Goal: Contribute content: Add original content to the website for others to see

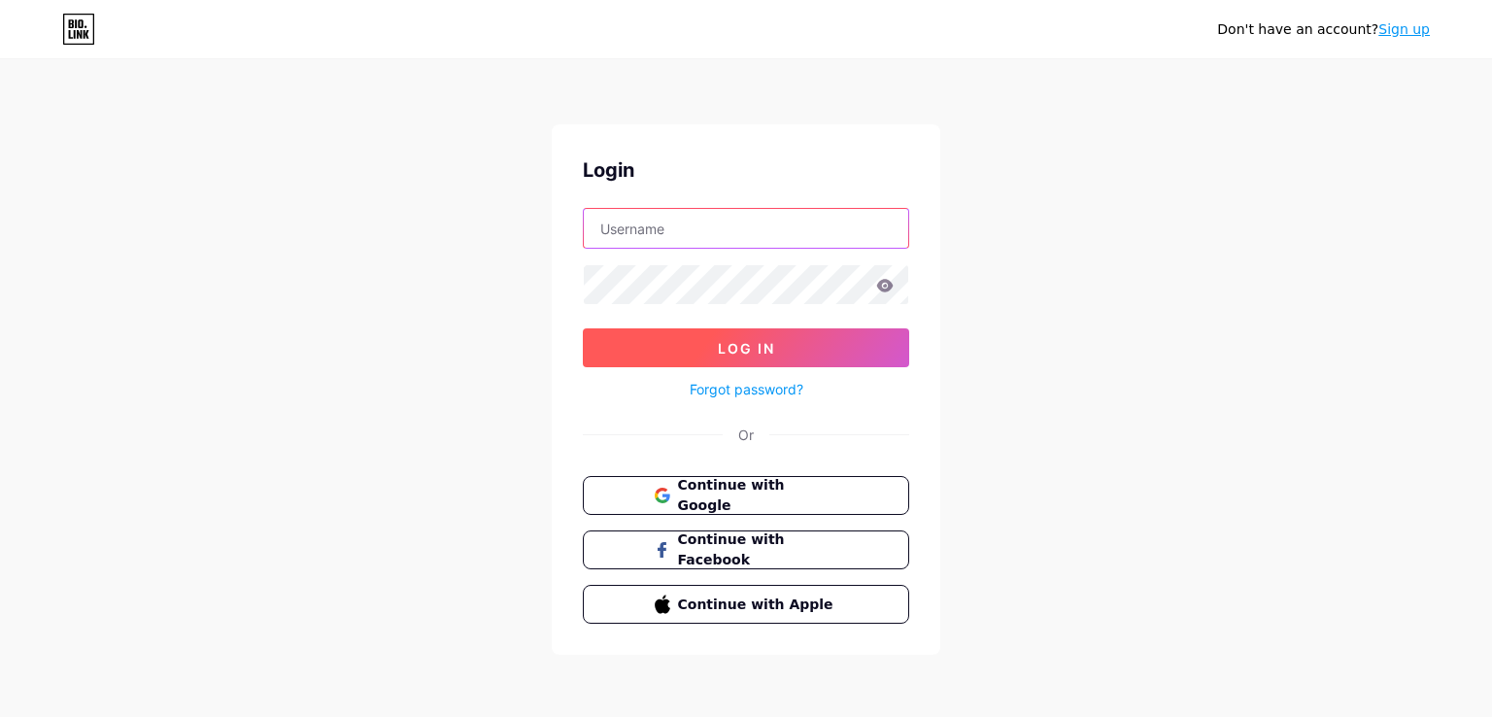
type input "[EMAIL_ADDRESS][DOMAIN_NAME]"
click at [773, 343] on span "Log In" at bounding box center [746, 348] width 57 height 17
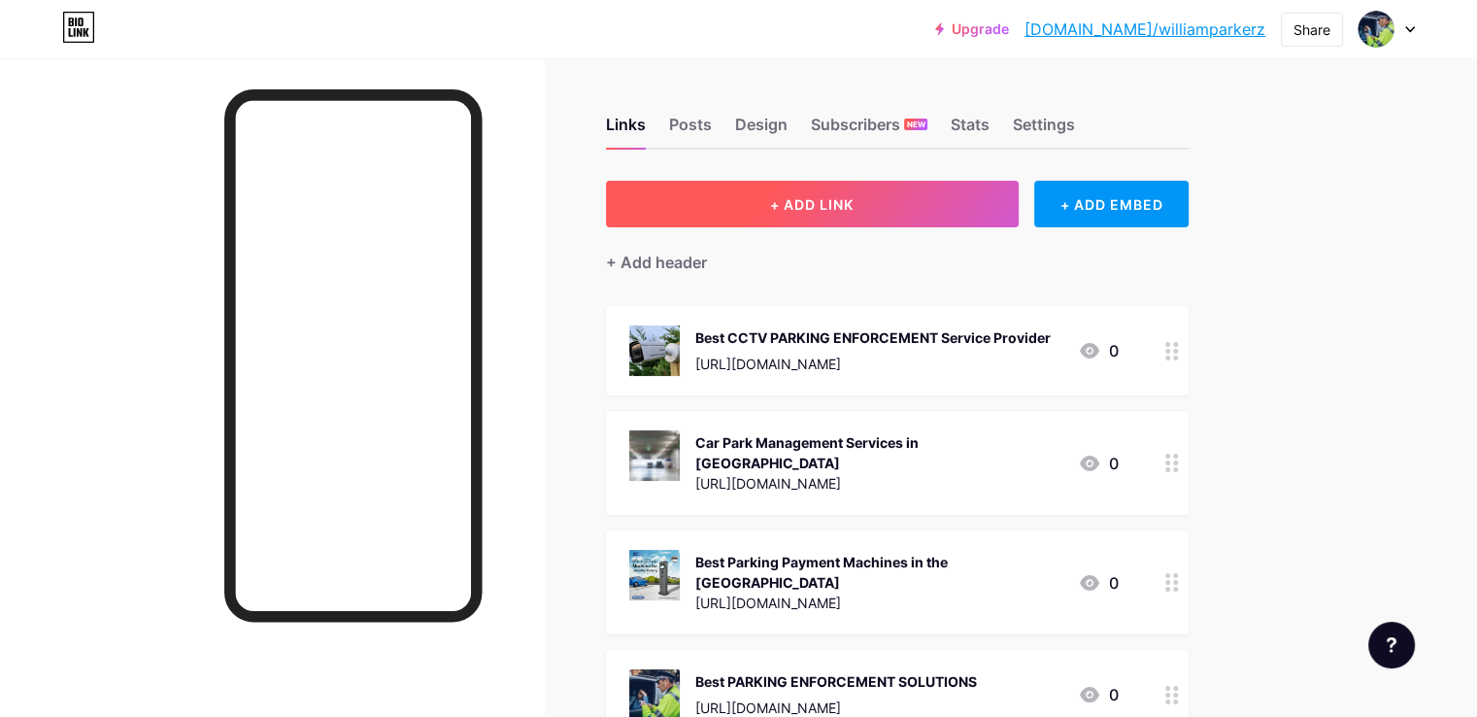
click at [897, 213] on button "+ ADD LINK" at bounding box center [812, 204] width 413 height 47
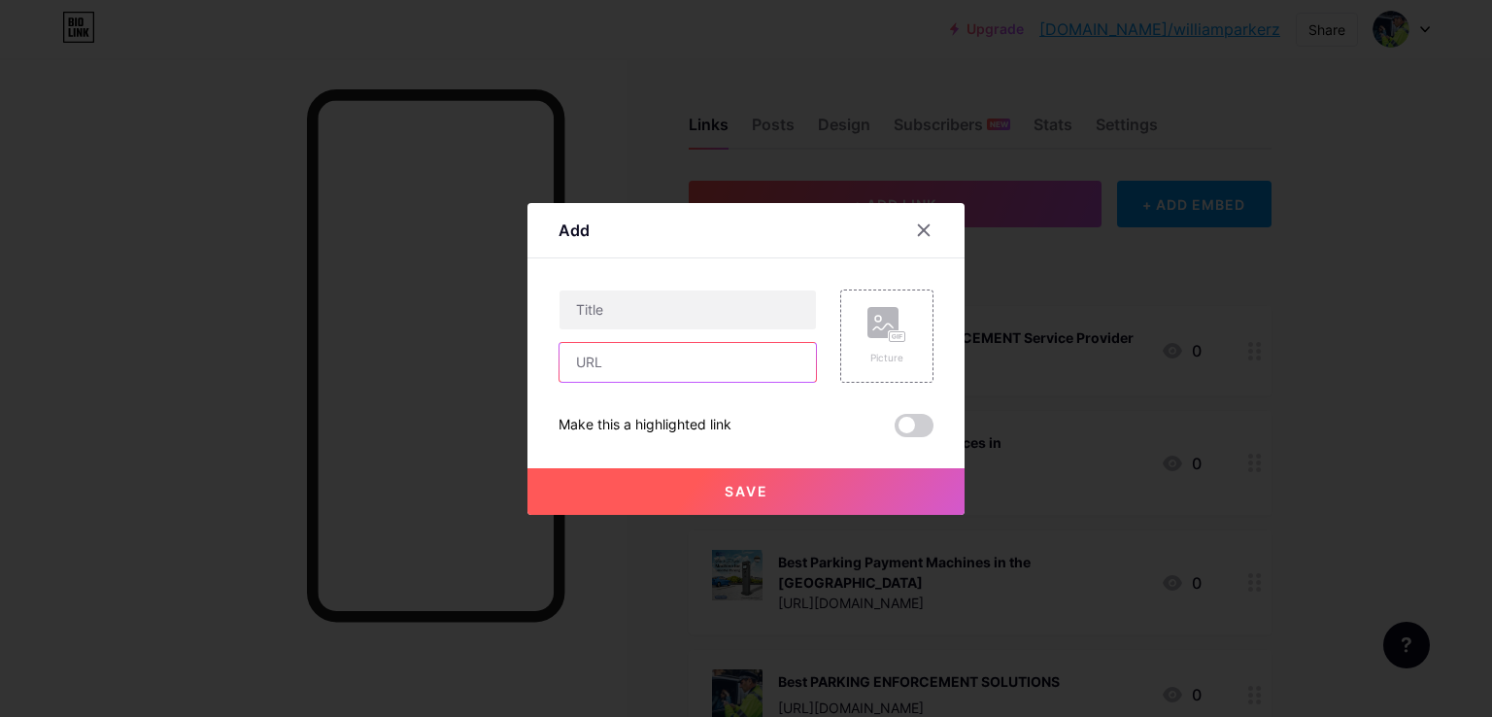
click at [688, 362] on input "text" at bounding box center [687, 362] width 256 height 39
paste input "[URL][DOMAIN_NAME]"
type input "[URL][DOMAIN_NAME]"
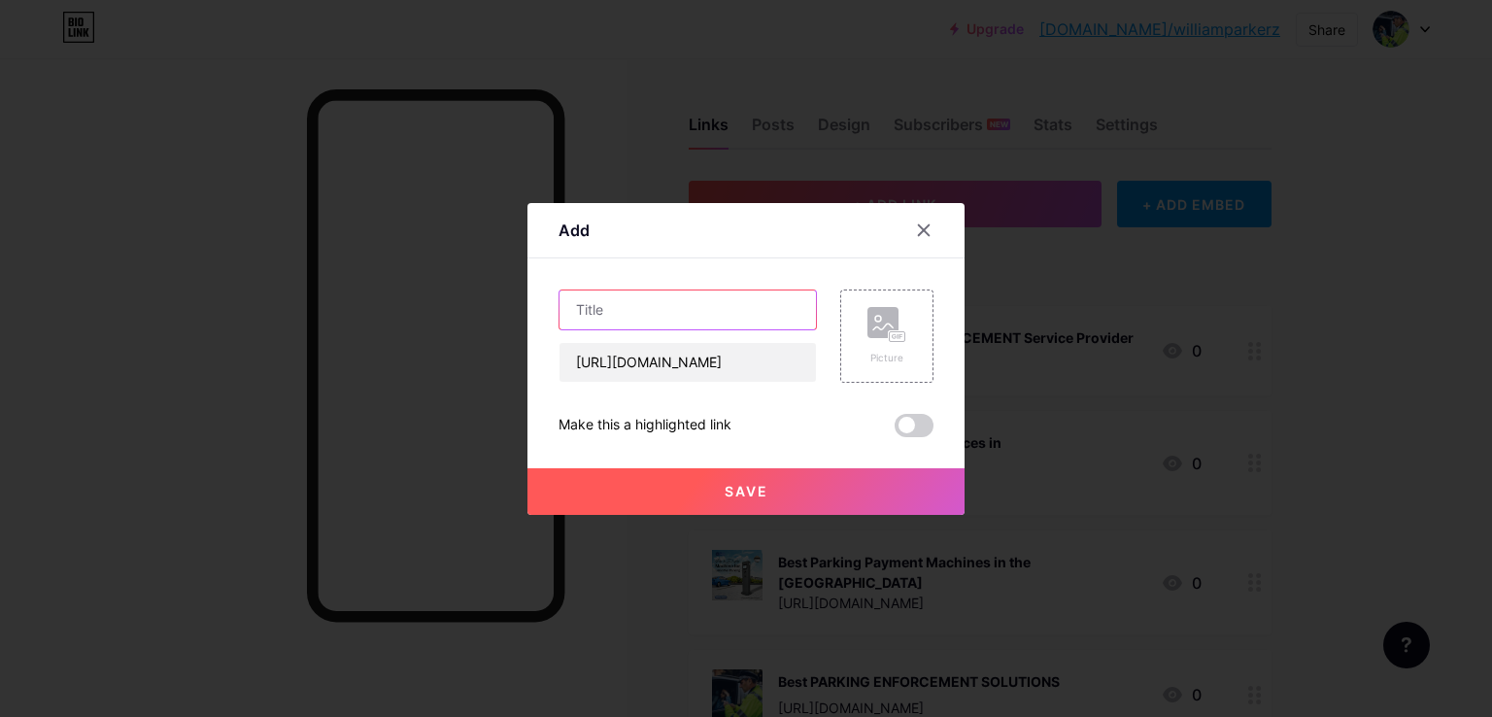
click at [661, 290] on input "text" at bounding box center [687, 309] width 256 height 39
paste input "Pay and Display Machines in [GEOGRAPHIC_DATA]"
type input "Pay and Display Machines in [GEOGRAPHIC_DATA]"
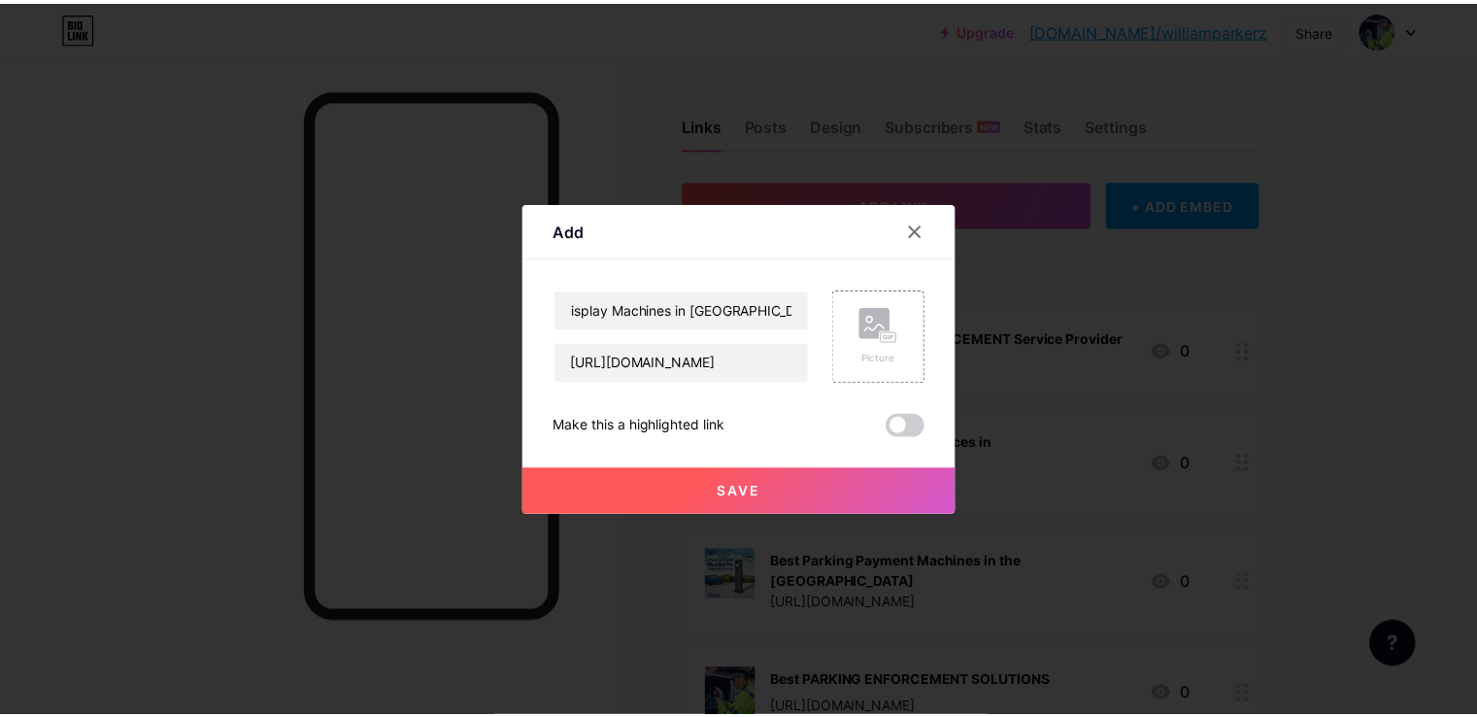
scroll to position [0, 0]
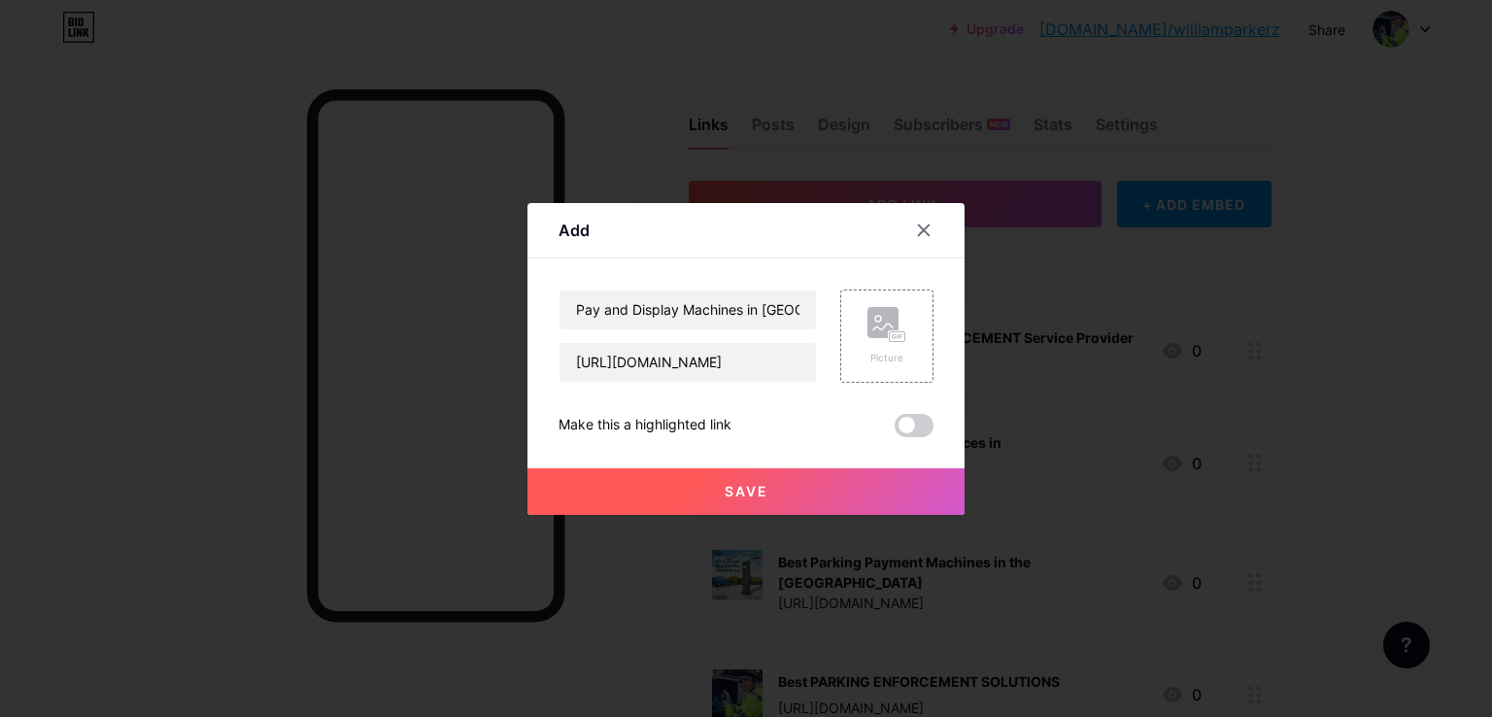
click at [919, 422] on span at bounding box center [913, 425] width 39 height 23
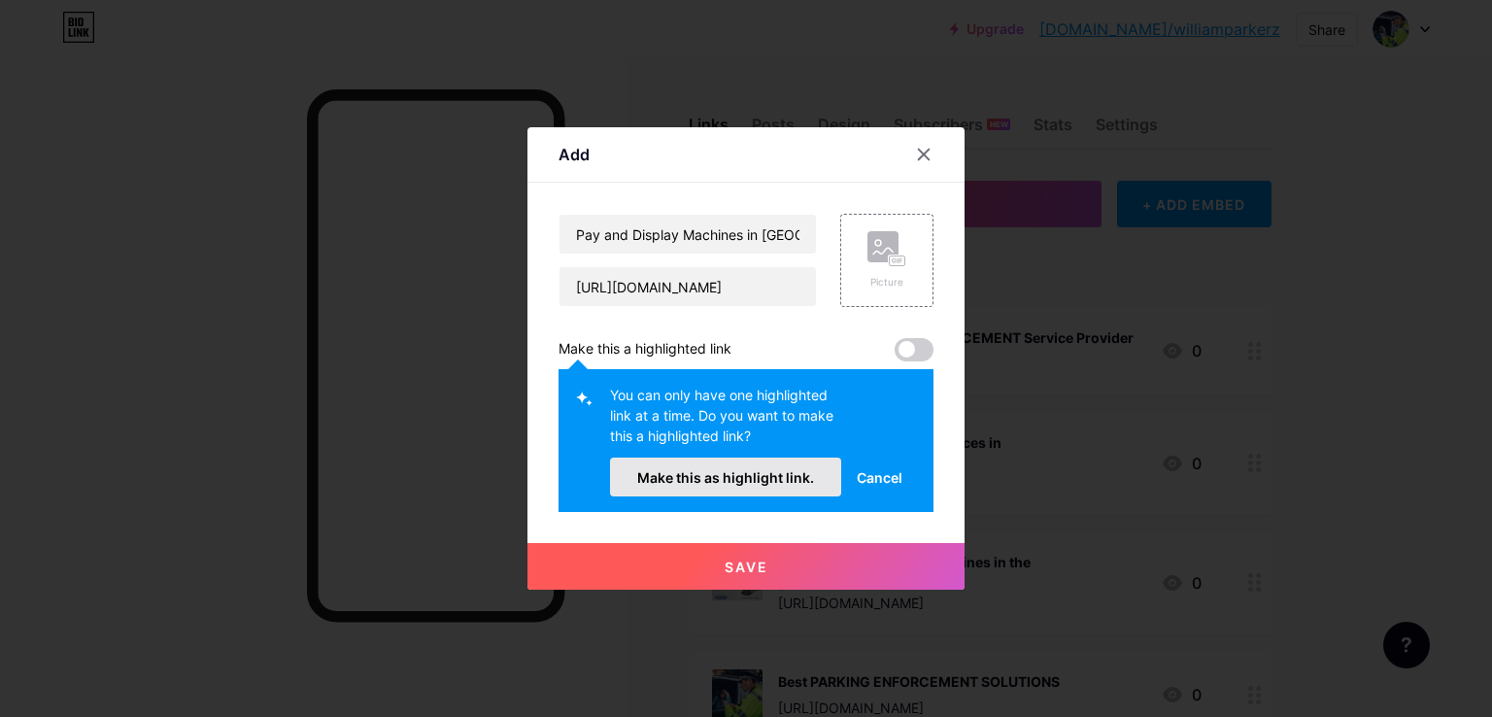
click at [749, 460] on button "Make this as highlight link." at bounding box center [725, 476] width 231 height 39
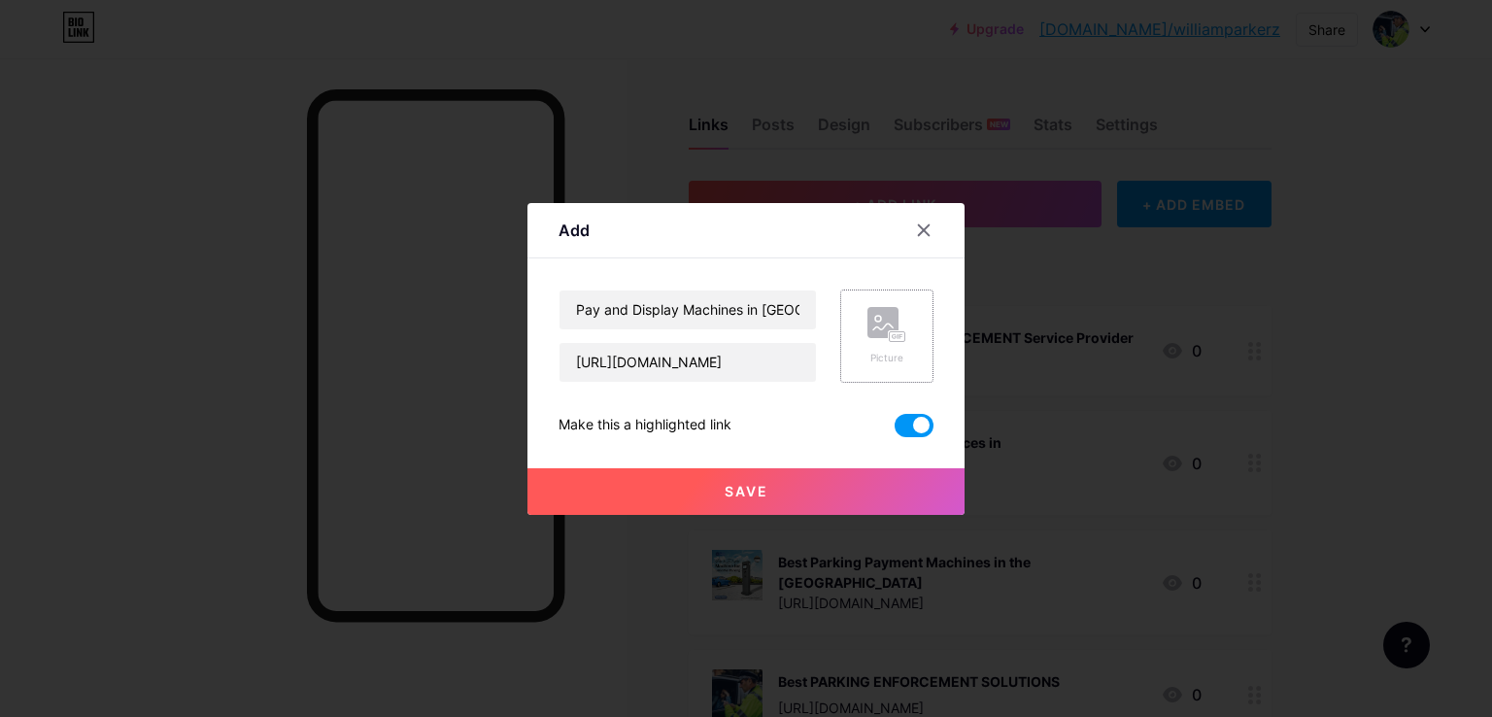
click at [855, 316] on div "Picture" at bounding box center [886, 335] width 93 height 93
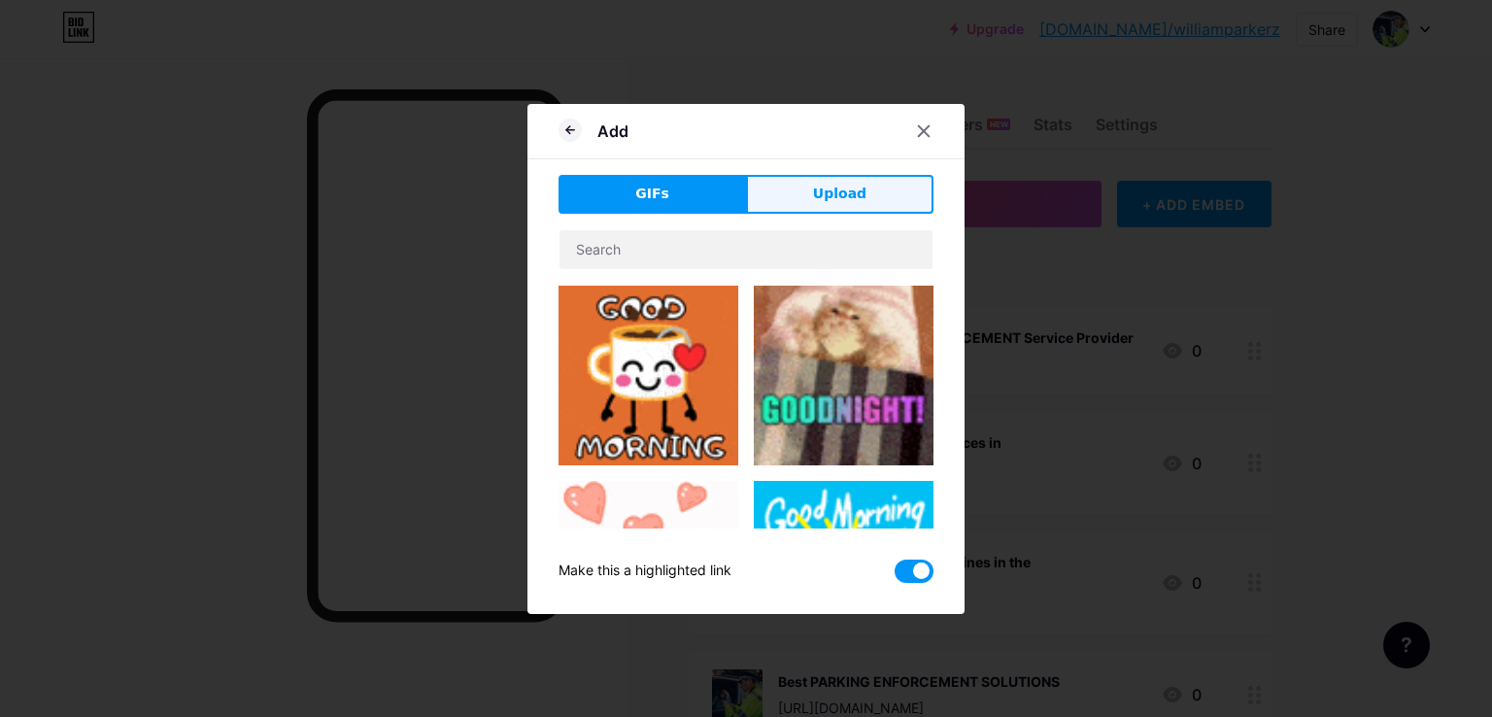
click at [779, 192] on button "Upload" at bounding box center [839, 194] width 187 height 39
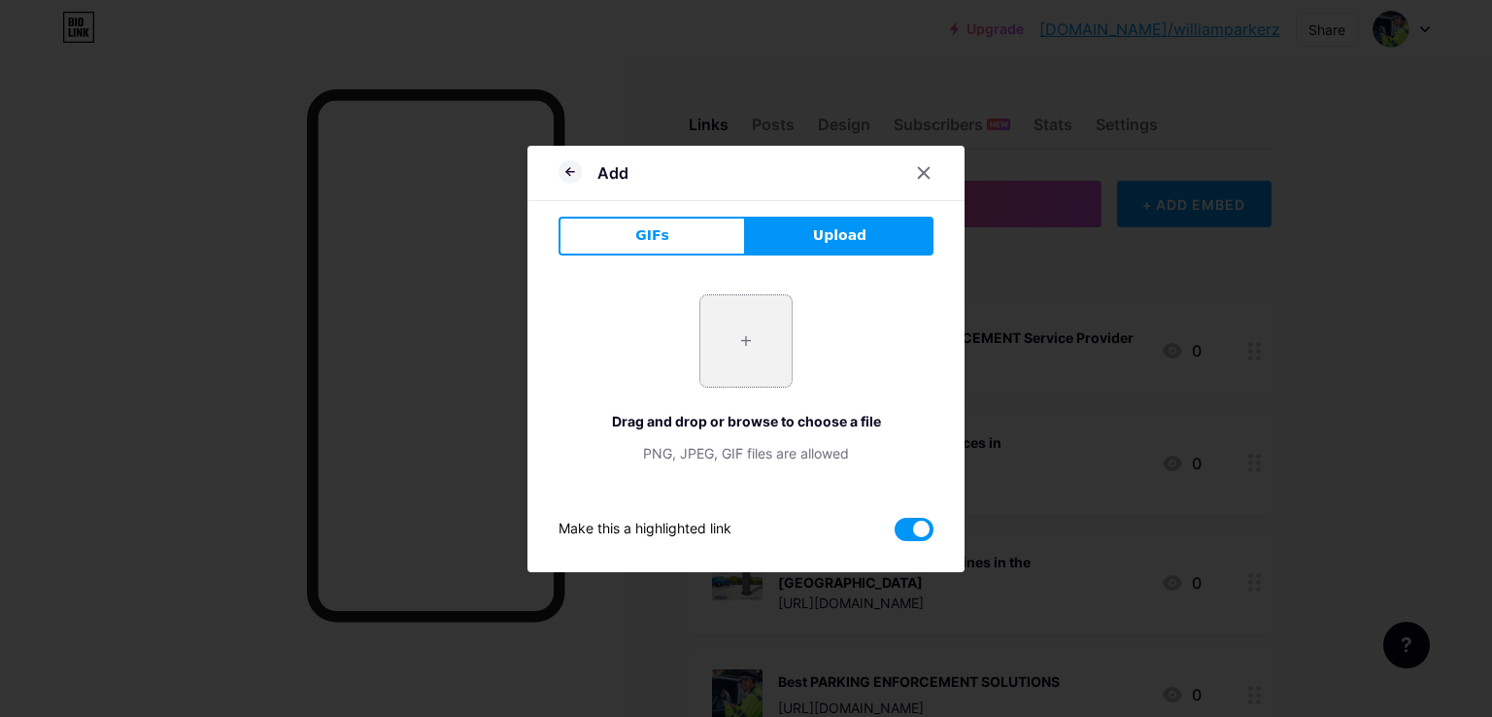
click at [774, 330] on input "file" at bounding box center [745, 340] width 91 height 91
type input "C:\fakepath\Pay_and_display_ticket_machine.jpg"
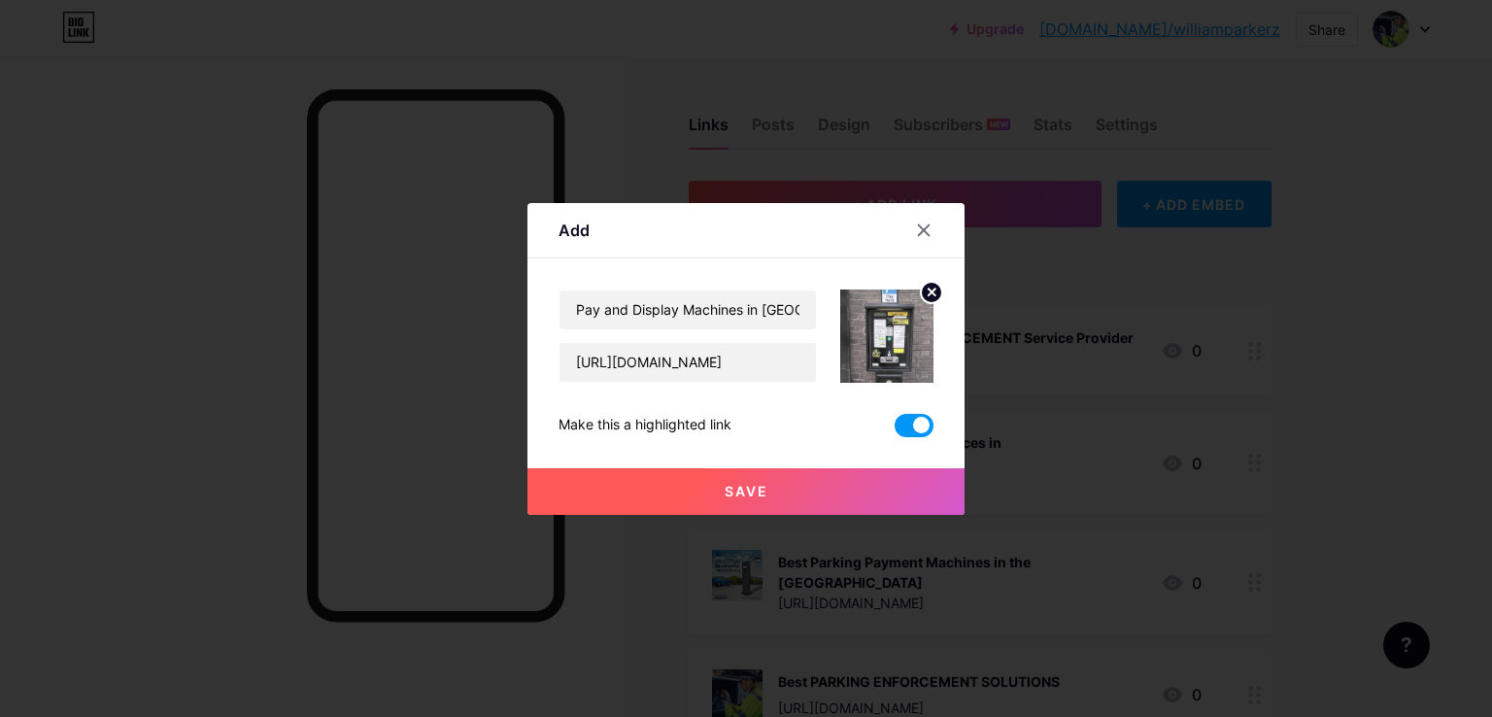
click at [645, 496] on button "Save" at bounding box center [745, 491] width 437 height 47
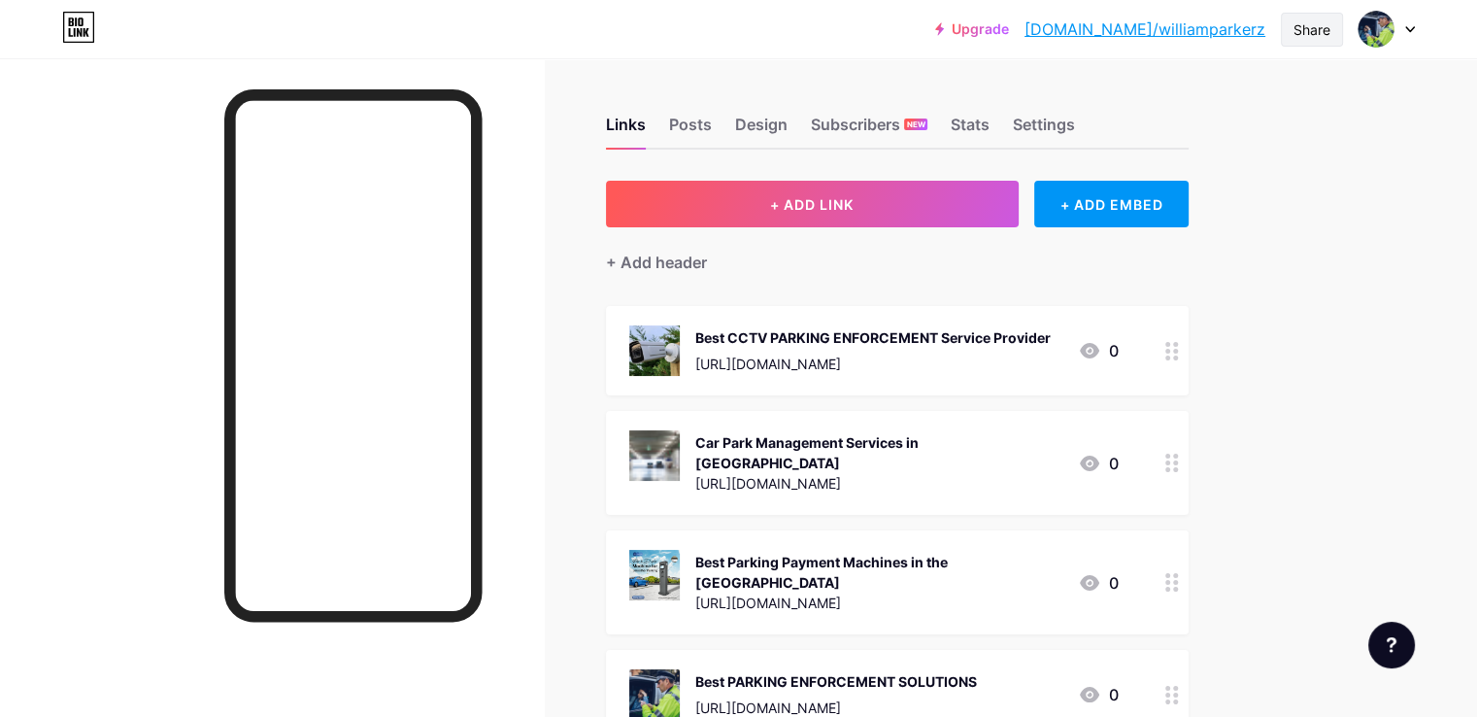
click at [1310, 30] on div "Share" at bounding box center [1312, 29] width 37 height 20
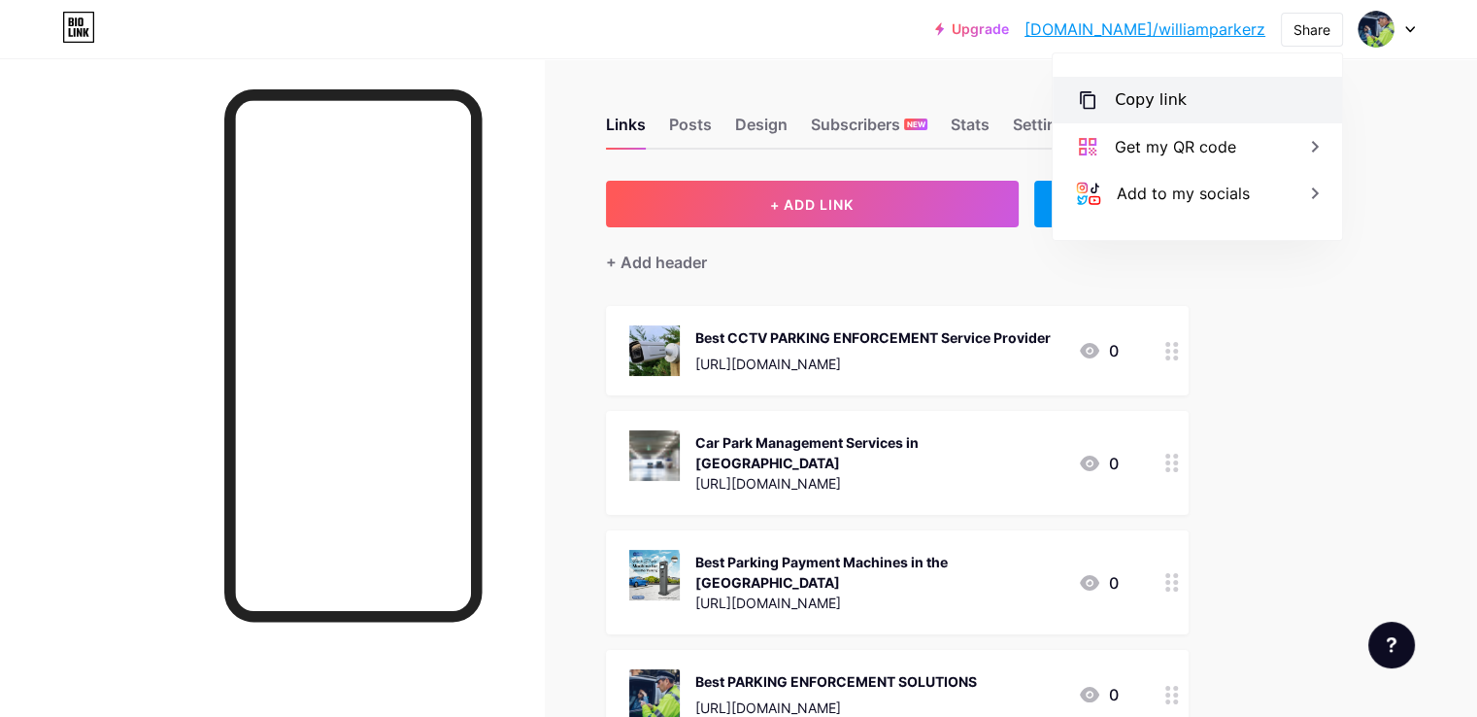
click at [1157, 119] on div "Copy link" at bounding box center [1197, 100] width 289 height 47
